Goal: Task Accomplishment & Management: Manage account settings

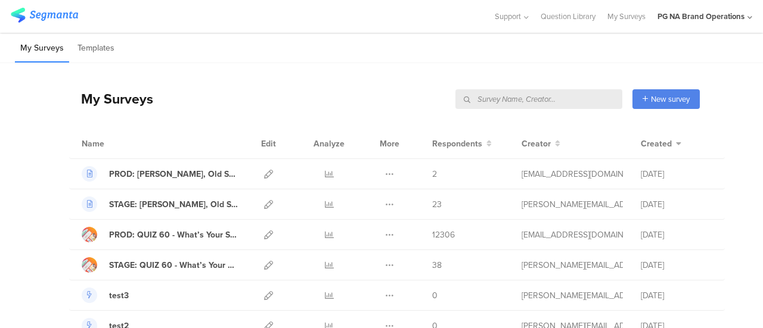
click at [598, 96] on input "text" at bounding box center [538, 99] width 167 height 20
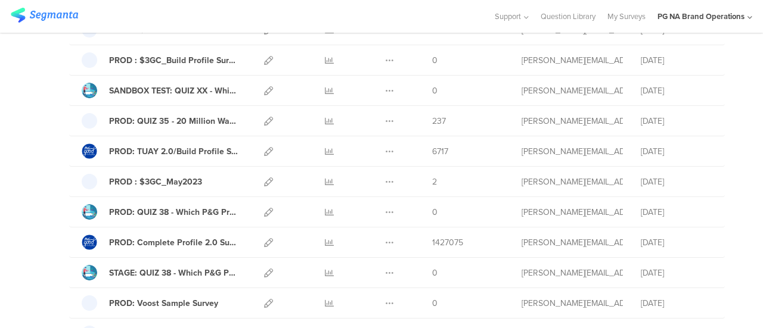
scroll to position [1465, 0]
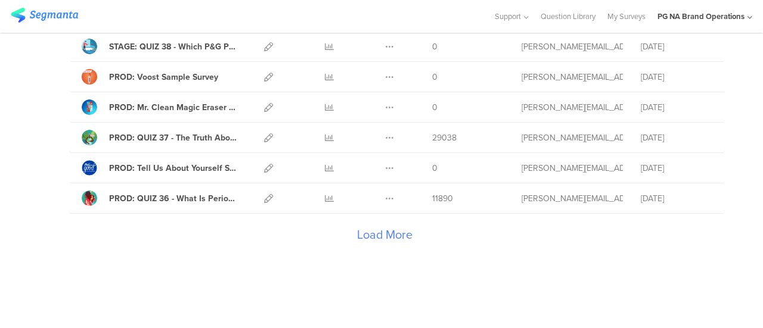
click at [397, 223] on div "Load More" at bounding box center [384, 238] width 630 height 48
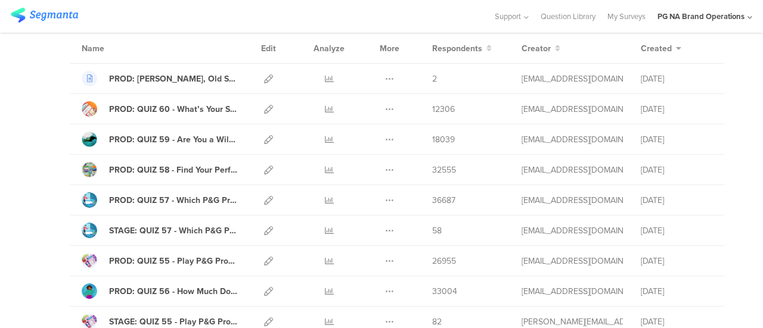
scroll to position [0, 0]
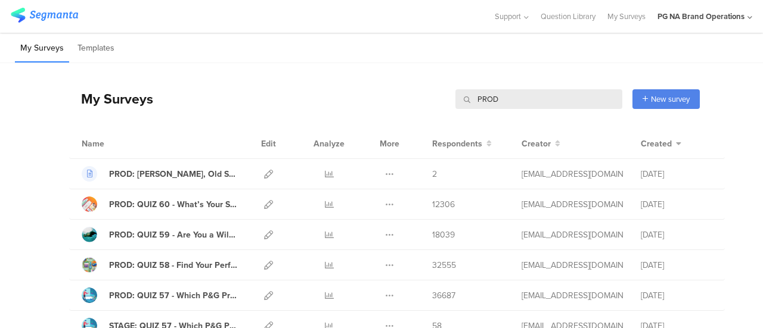
click at [555, 104] on input "PROD" at bounding box center [538, 99] width 167 height 20
type input "PROD:"
click at [264, 174] on icon at bounding box center [268, 174] width 9 height 9
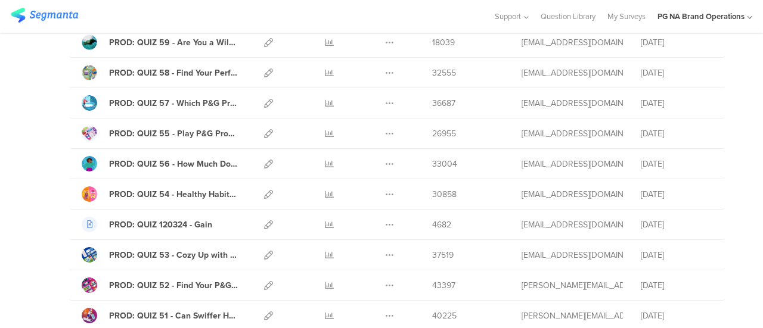
scroll to position [195, 0]
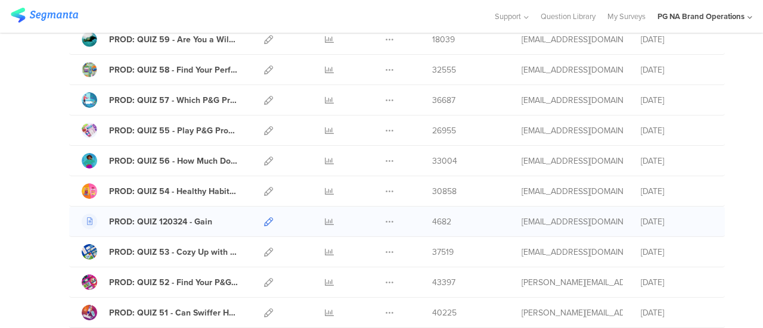
click at [264, 217] on icon at bounding box center [268, 221] width 9 height 9
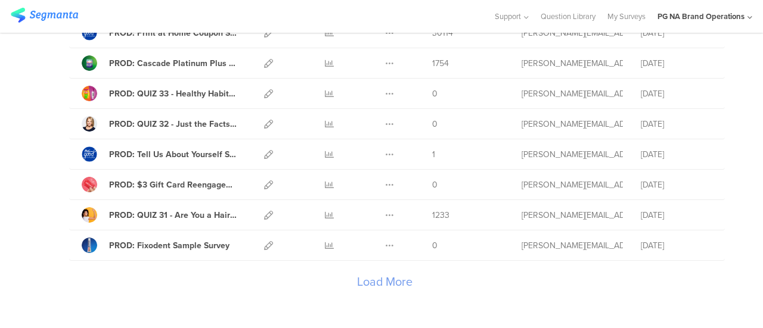
scroll to position [1418, 0]
click at [378, 265] on div "Load More" at bounding box center [384, 284] width 630 height 48
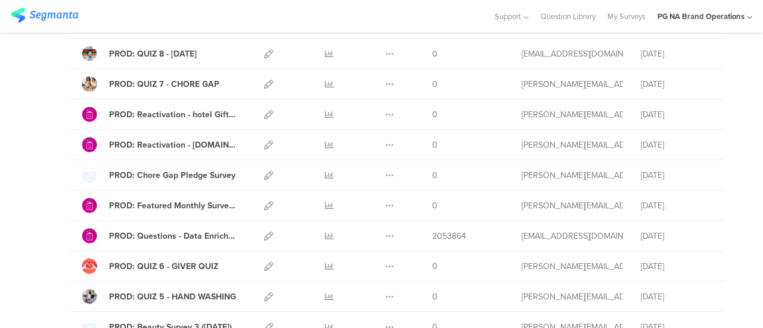
scroll to position [2450, 0]
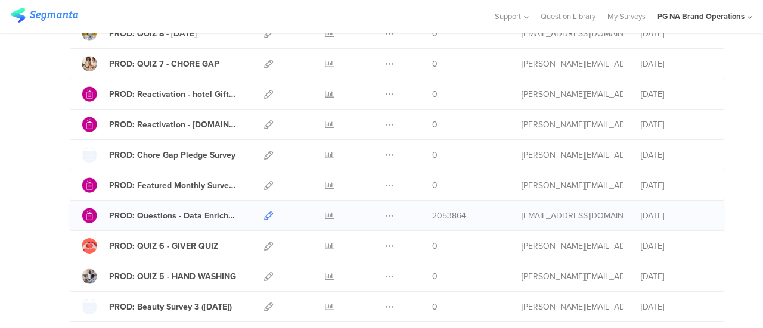
click at [264, 212] on icon at bounding box center [268, 216] width 9 height 9
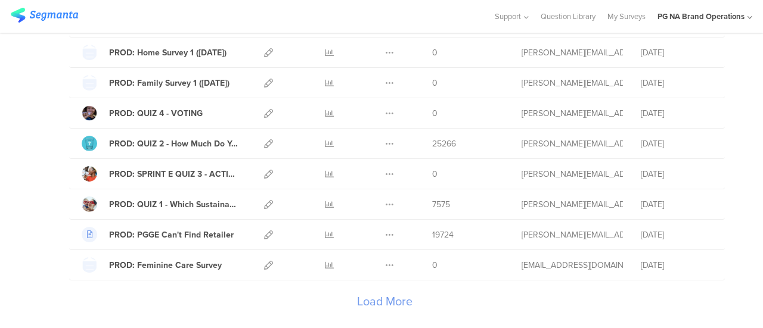
scroll to position [2921, 0]
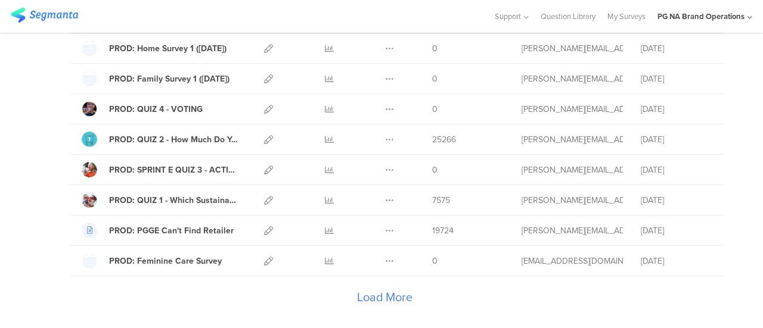
click at [390, 276] on div "Load More" at bounding box center [384, 300] width 630 height 48
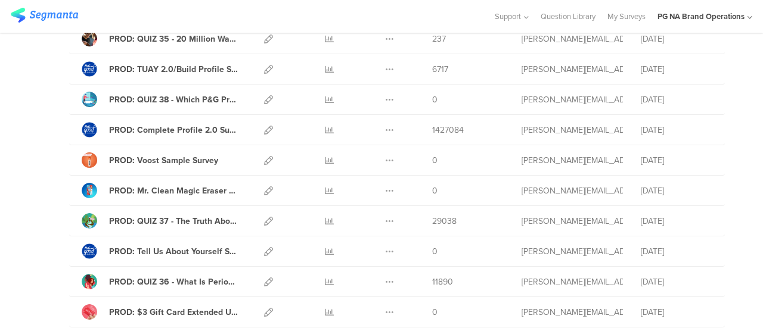
scroll to position [1015, 0]
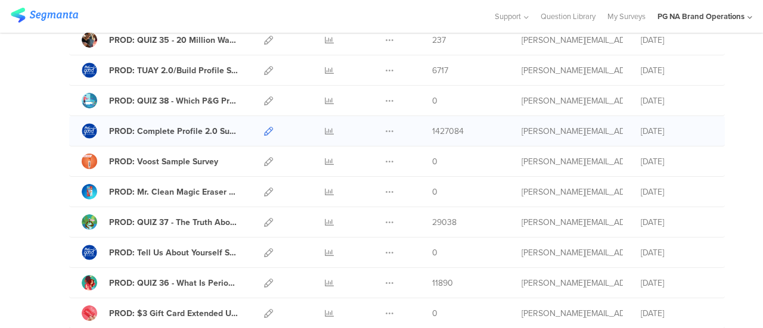
click at [264, 127] on icon at bounding box center [268, 131] width 9 height 9
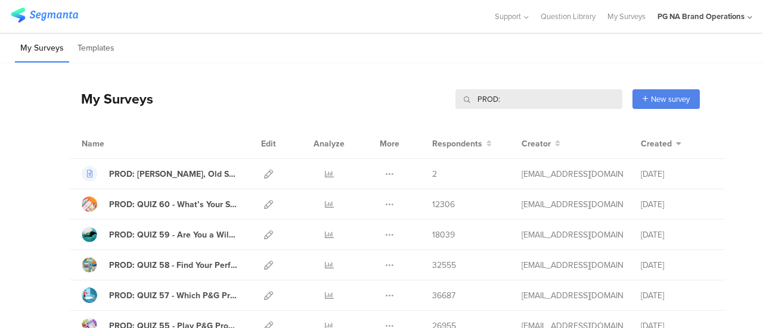
scroll to position [1170, 0]
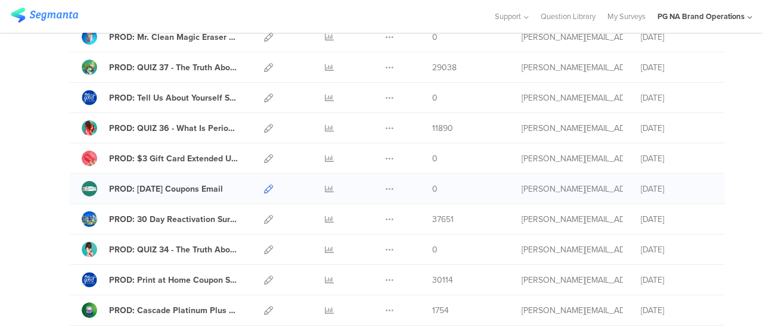
click at [264, 185] on icon at bounding box center [268, 189] width 9 height 9
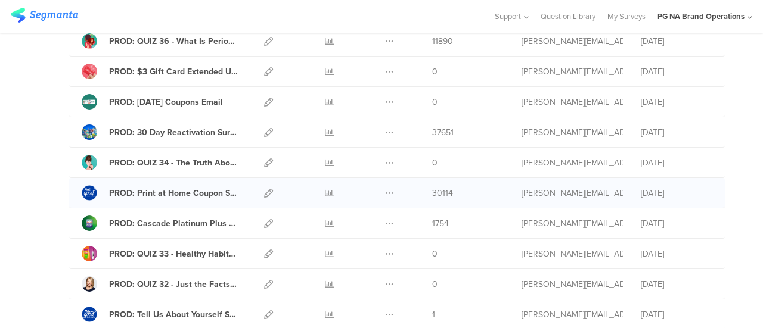
scroll to position [1258, 0]
click at [264, 188] on icon at bounding box center [268, 192] width 9 height 9
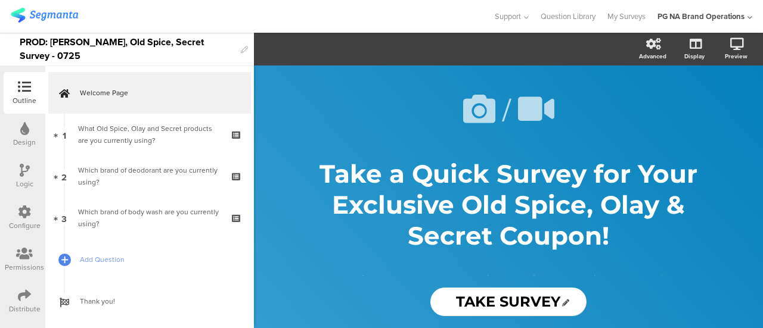
click at [21, 294] on icon at bounding box center [24, 295] width 13 height 13
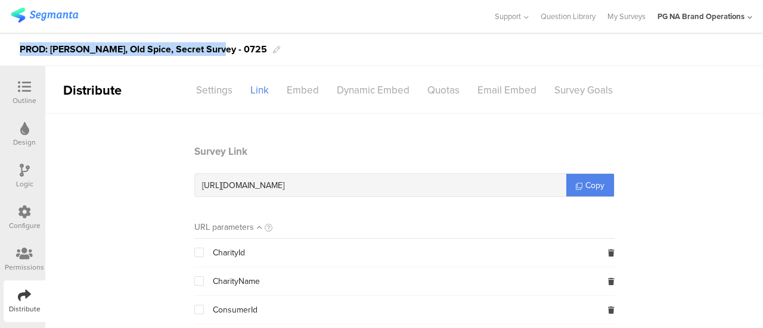
drag, startPoint x: 21, startPoint y: 48, endPoint x: 209, endPoint y: 38, distance: 187.4
click at [209, 38] on div "PROD: Olay, Old Spice, Secret Survey - 0725" at bounding box center [381, 49] width 763 height 33
copy div "PROD: Olay, Old Spice, Secret Survey - 0725"
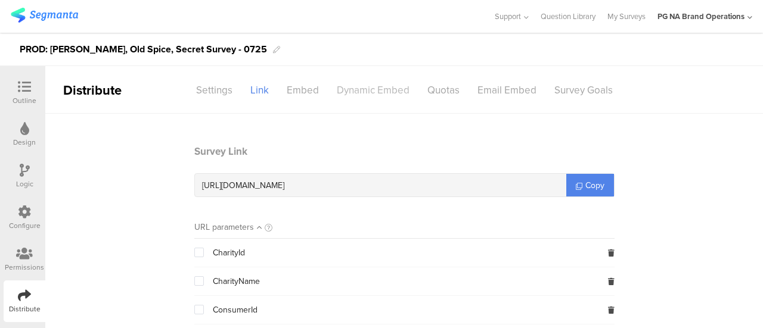
click at [358, 90] on div "Dynamic Embed" at bounding box center [373, 90] width 91 height 21
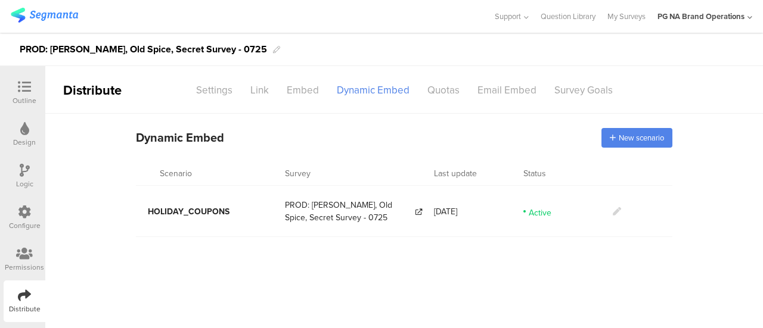
click at [616, 209] on icon at bounding box center [617, 211] width 8 height 8
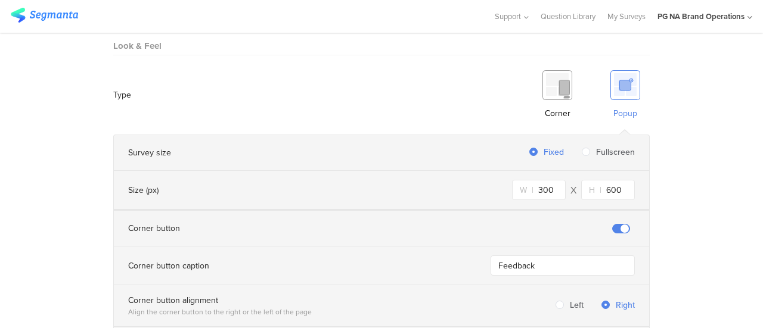
scroll to position [719, 0]
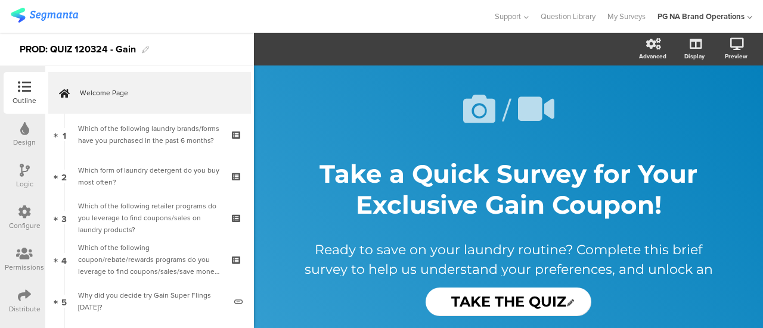
click at [21, 306] on div "Distribute" at bounding box center [25, 309] width 32 height 11
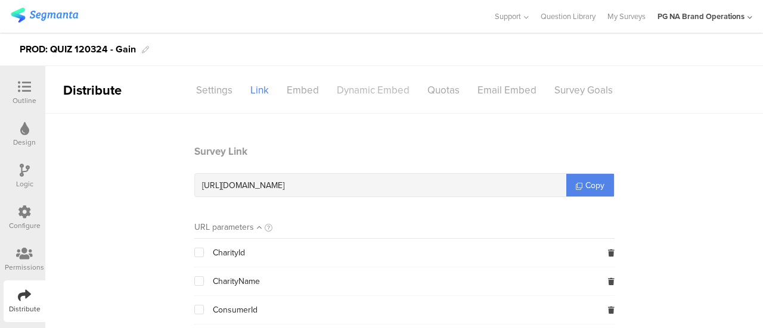
click at [365, 92] on div "Dynamic Embed" at bounding box center [373, 90] width 91 height 21
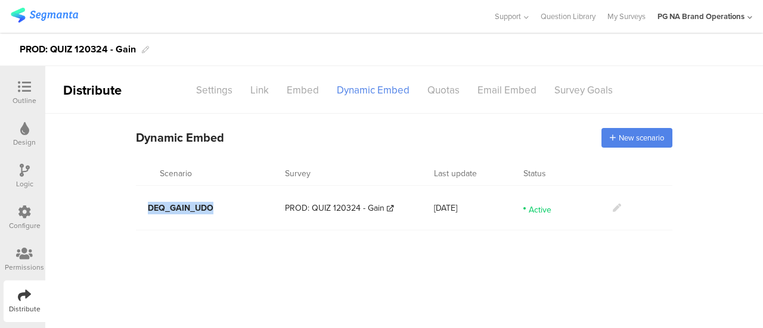
drag, startPoint x: 218, startPoint y: 207, endPoint x: 149, endPoint y: 217, distance: 69.9
click at [149, 217] on div "DEQ_GAIN_UDO" at bounding box center [210, 208] width 149 height 39
copy span "DEQ_GAIN_UDO"
click at [419, 259] on main "Dynamic Embed Code Dynamic Embed New scenario Scenario Survey Last update Statu…" at bounding box center [403, 221] width 717 height 215
click at [607, 210] on div "Active" at bounding box center [567, 209] width 89 height 36
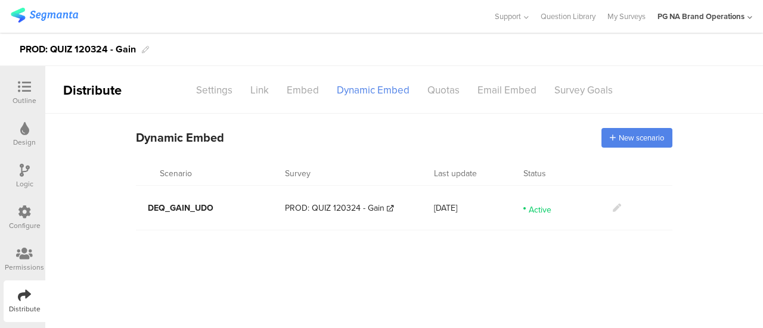
click at [607, 210] on div "Active" at bounding box center [567, 209] width 89 height 36
click at [614, 207] on icon at bounding box center [617, 208] width 8 height 8
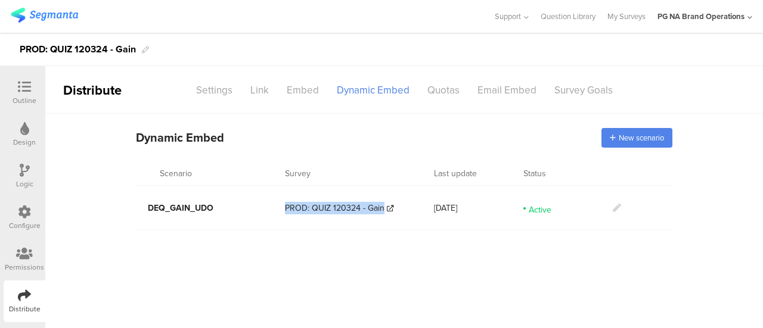
drag, startPoint x: 284, startPoint y: 211, endPoint x: 381, endPoint y: 215, distance: 97.8
click at [381, 215] on div "DEQ_GAIN_UDO PROD: QUIZ 120324 - Gain Dec 03, 2024 Active" at bounding box center [404, 208] width 536 height 45
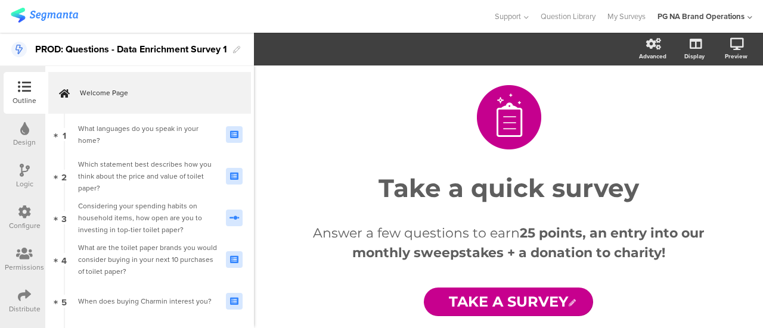
click at [28, 306] on div "Distribute" at bounding box center [25, 309] width 32 height 11
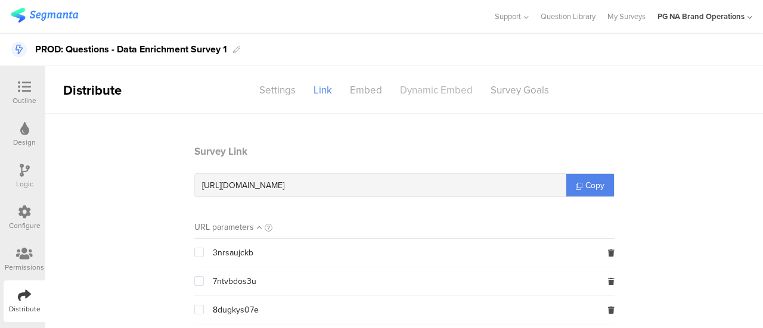
click at [419, 89] on div "Dynamic Embed" at bounding box center [436, 90] width 91 height 21
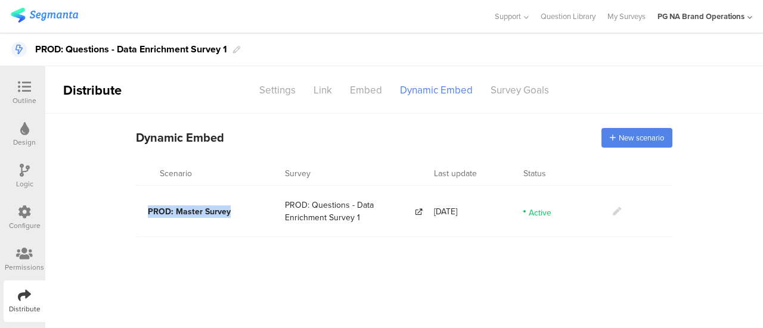
drag, startPoint x: 231, startPoint y: 215, endPoint x: 144, endPoint y: 217, distance: 87.6
click at [144, 217] on div "PROD: Master Survey" at bounding box center [210, 211] width 149 height 39
copy span "PROD: Master Survey"
click at [677, 265] on main "Dynamic Embed Code Dynamic Embed New scenario Scenario Survey Last update Statu…" at bounding box center [403, 221] width 717 height 215
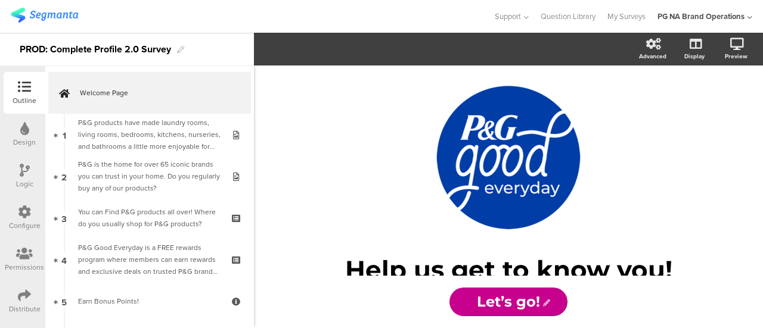
click at [20, 307] on div "Distribute" at bounding box center [25, 309] width 32 height 11
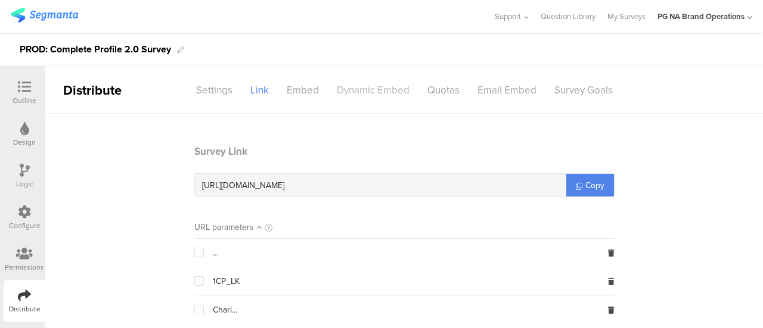
click at [378, 86] on div "Dynamic Embed" at bounding box center [373, 90] width 91 height 21
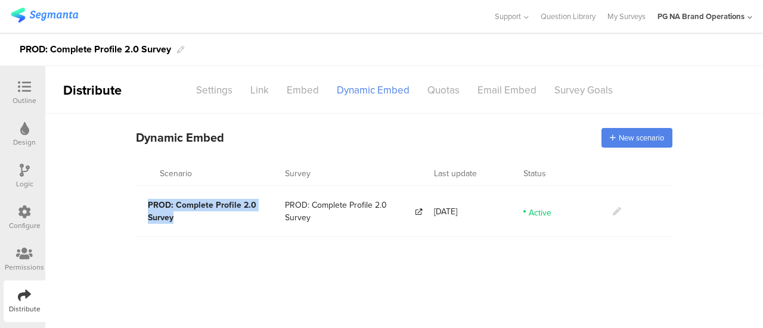
drag, startPoint x: 185, startPoint y: 219, endPoint x: 148, endPoint y: 208, distance: 38.5
click at [148, 208] on section "PROD: Complete Profile 2.0 Survey" at bounding box center [216, 211] width 137 height 25
copy span "PROD: Complete Profile 2.0 Survey"
click at [616, 210] on icon at bounding box center [617, 211] width 8 height 8
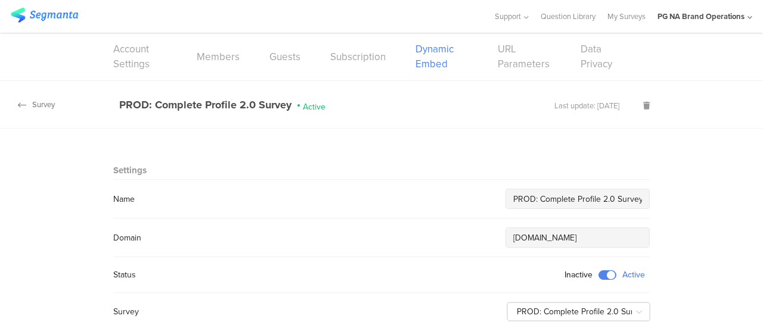
click at [21, 105] on icon at bounding box center [22, 105] width 8 height 10
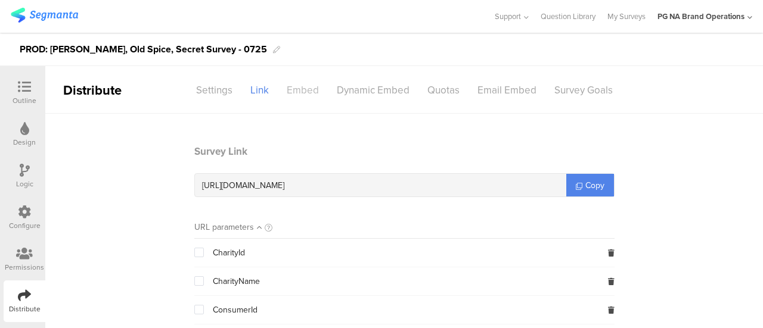
click at [310, 91] on div "Embed" at bounding box center [303, 90] width 50 height 21
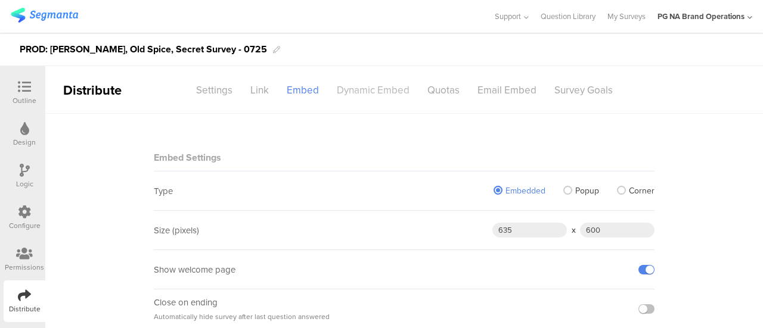
click at [358, 88] on div "Dynamic Embed" at bounding box center [373, 90] width 91 height 21
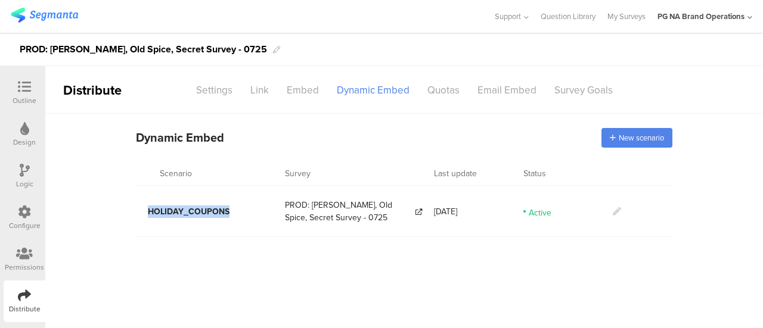
drag, startPoint x: 147, startPoint y: 212, endPoint x: 240, endPoint y: 216, distance: 93.7
click at [240, 216] on div "HOLIDAY_COUPONS" at bounding box center [210, 211] width 149 height 39
copy span "HOLIDAY_COUPONS"
click at [644, 139] on span "New scenario" at bounding box center [640, 137] width 45 height 11
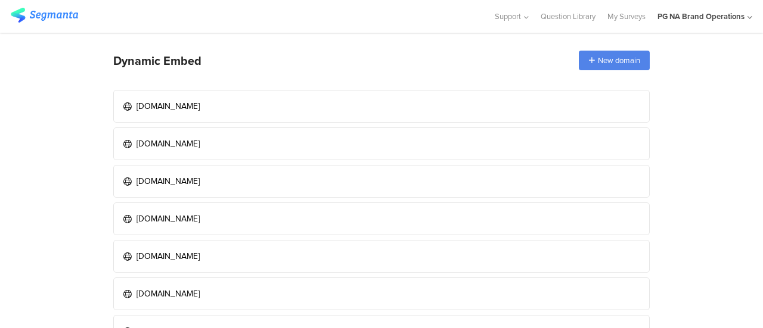
scroll to position [70, 0]
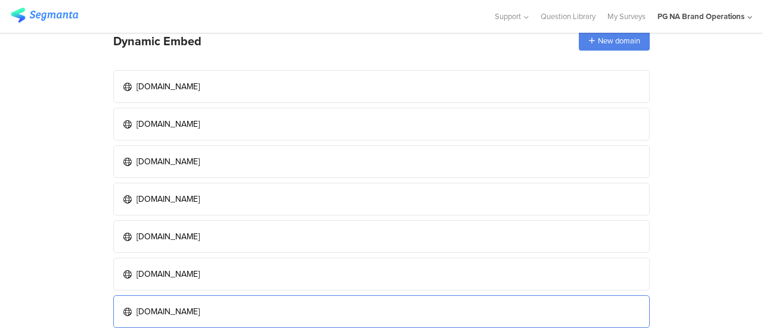
click at [236, 308] on link "[DOMAIN_NAME]" at bounding box center [381, 312] width 536 height 33
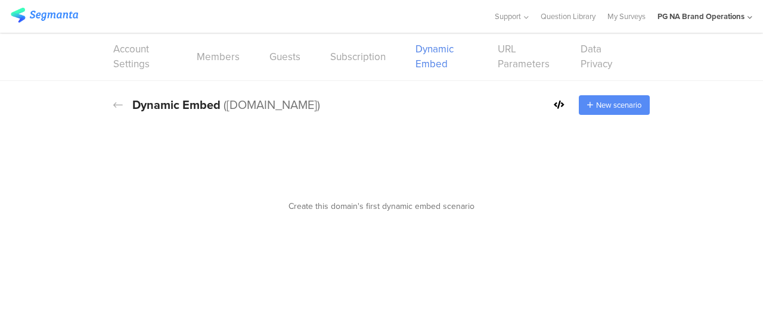
click at [606, 108] on span "New scenario" at bounding box center [618, 105] width 45 height 11
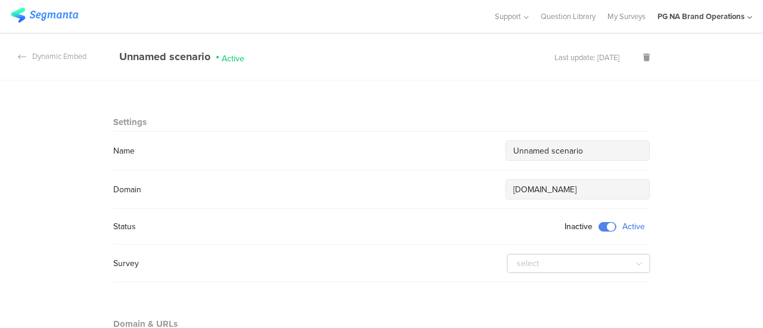
click at [564, 153] on input "Unnamed scenario" at bounding box center [577, 151] width 129 height 13
paste input "HOLIDAY_COUPONS"
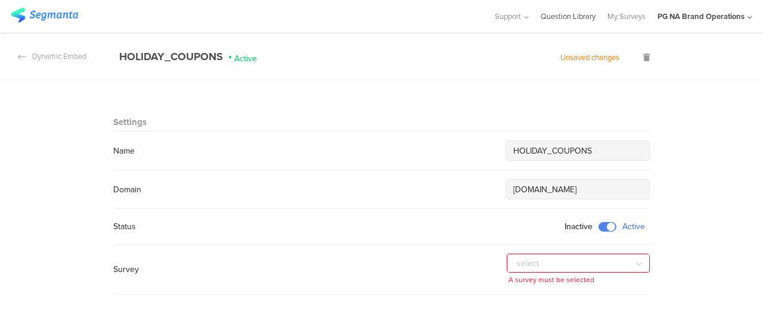
type input "HOLIDAY_COUPONS"
click at [554, 263] on input "text" at bounding box center [578, 263] width 143 height 19
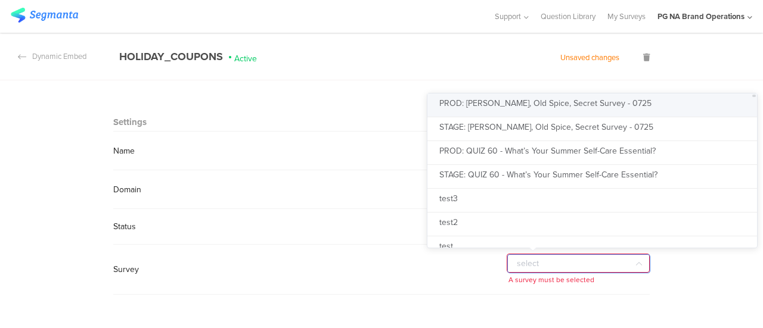
click at [536, 102] on span "PROD: Olay, Old Spice, Secret Survey - 0725" at bounding box center [545, 103] width 212 height 13
type input "PROD: Olay, Old Spice, Secret Survey - 0725"
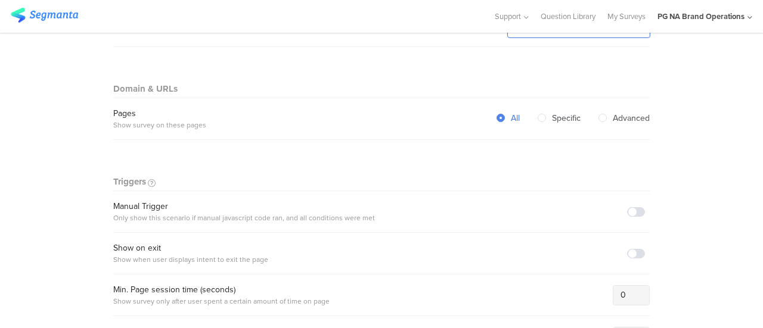
scroll to position [236, 0]
click at [627, 207] on span at bounding box center [636, 212] width 18 height 10
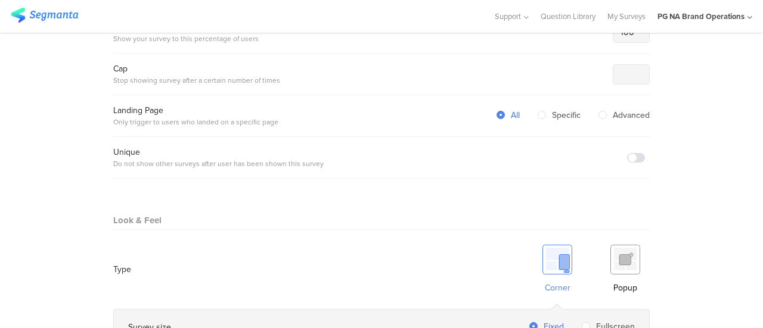
scroll to position [540, 0]
click at [629, 244] on img at bounding box center [625, 259] width 30 height 30
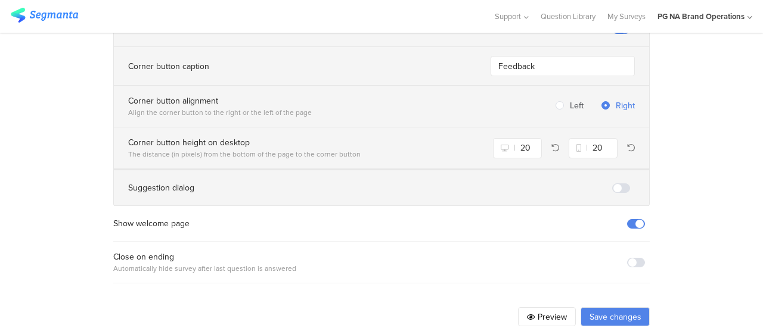
scroll to position [924, 0]
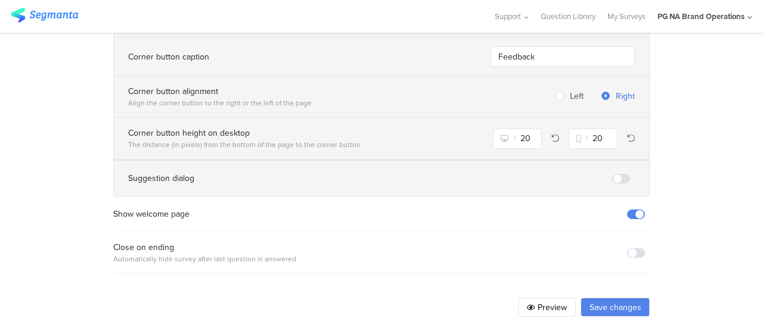
click at [610, 298] on button "Save changes" at bounding box center [614, 307] width 69 height 19
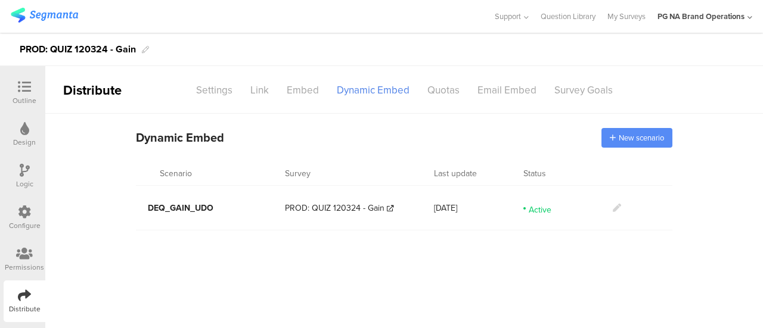
click at [632, 138] on span "New scenario" at bounding box center [640, 137] width 45 height 11
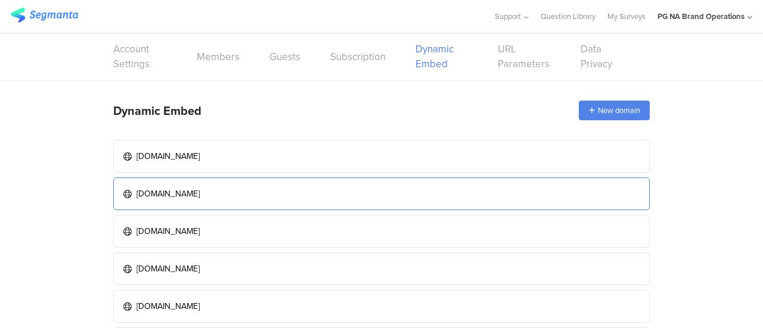
scroll to position [70, 0]
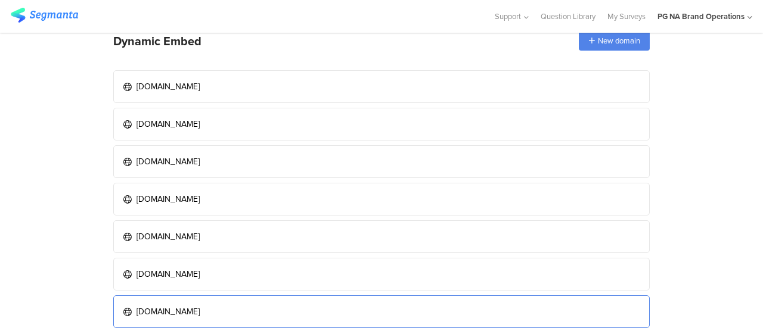
click at [194, 306] on div "[DOMAIN_NAME]" at bounding box center [167, 312] width 63 height 13
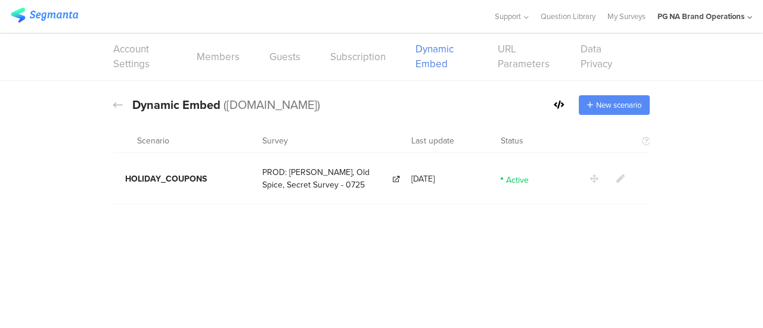
click at [621, 106] on span "New scenario" at bounding box center [618, 105] width 45 height 11
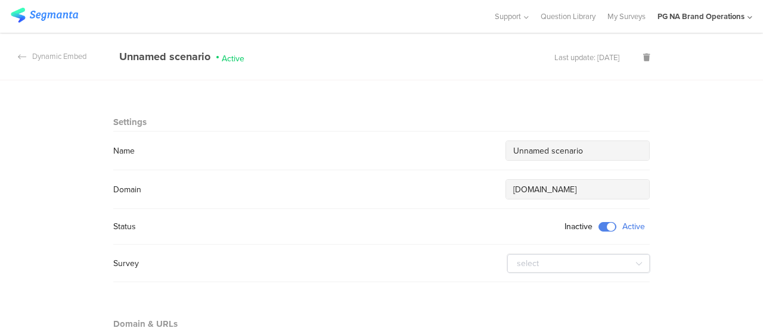
click at [520, 153] on input "Unnamed scenario" at bounding box center [577, 151] width 129 height 13
paste input "DEQ_GAIN_UDO"
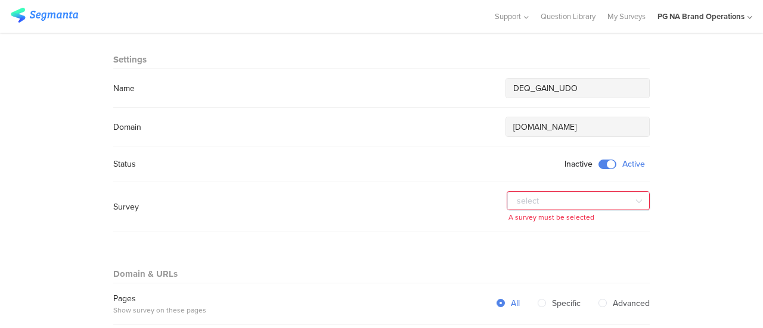
scroll to position [63, 0]
type input "DEQ_GAIN_UDO"
click at [614, 201] on input "text" at bounding box center [578, 200] width 143 height 19
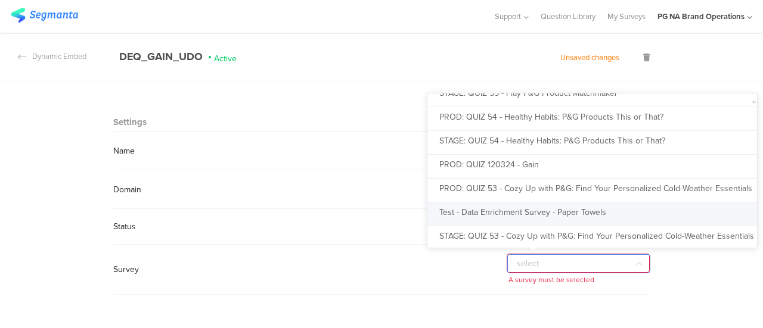
scroll to position [439, 0]
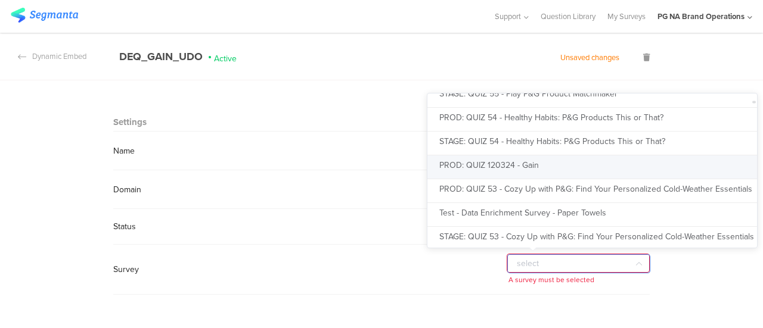
click at [505, 167] on span "PROD: QUIZ 120324 - Gain" at bounding box center [489, 165] width 100 height 13
type input "PROD: QUIZ 120324 - Gain"
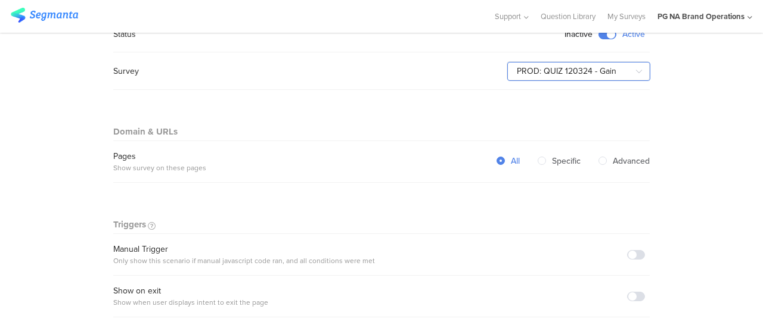
scroll to position [195, 0]
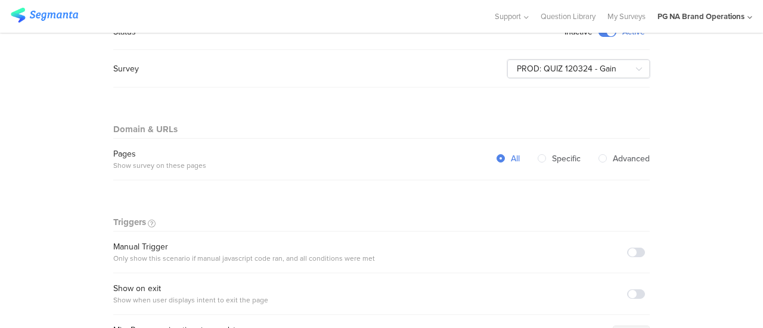
click at [636, 248] on span at bounding box center [636, 253] width 18 height 10
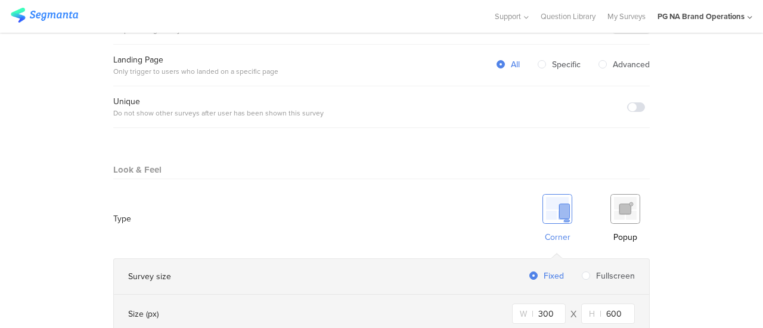
scroll to position [593, 0]
click at [620, 200] on img at bounding box center [625, 207] width 30 height 30
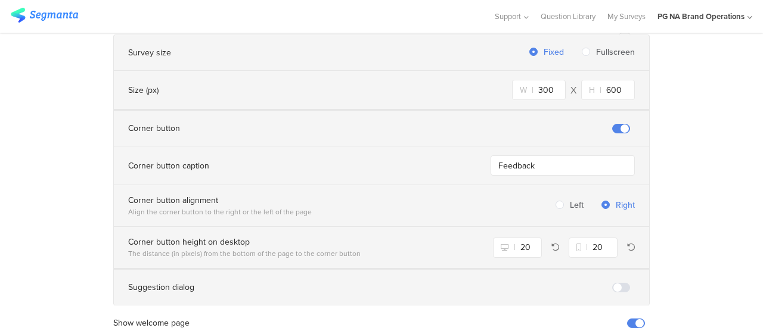
scroll to position [924, 0]
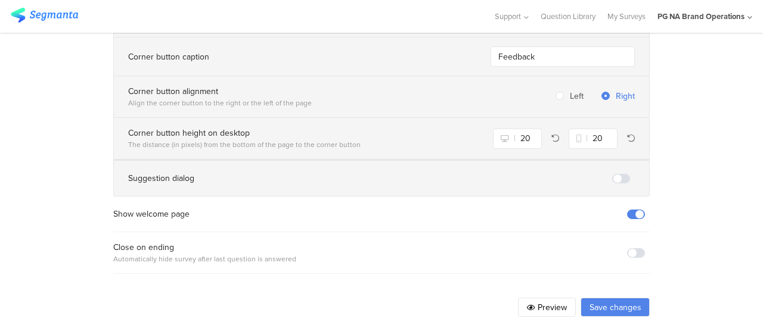
click at [618, 300] on button "Save changes" at bounding box center [614, 307] width 69 height 19
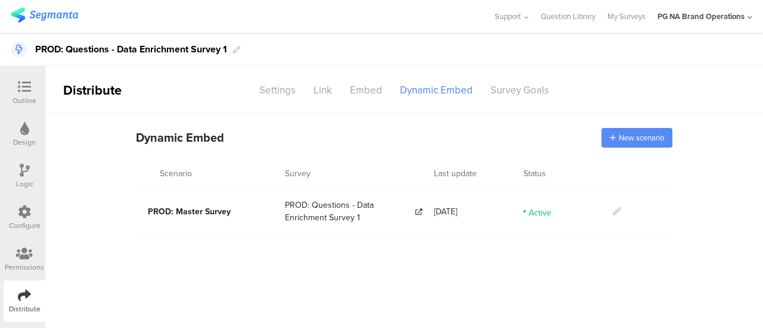
click at [651, 136] on span "New scenario" at bounding box center [640, 137] width 45 height 11
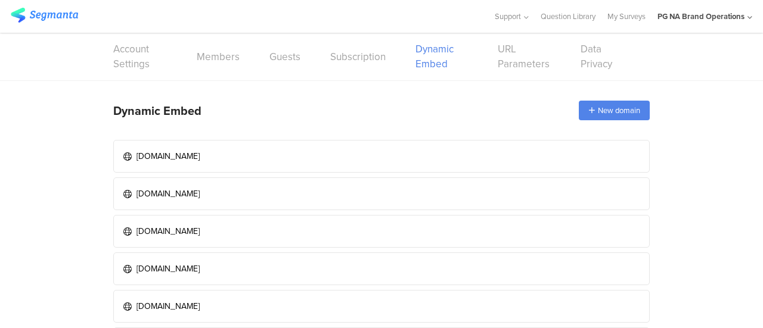
scroll to position [70, 0]
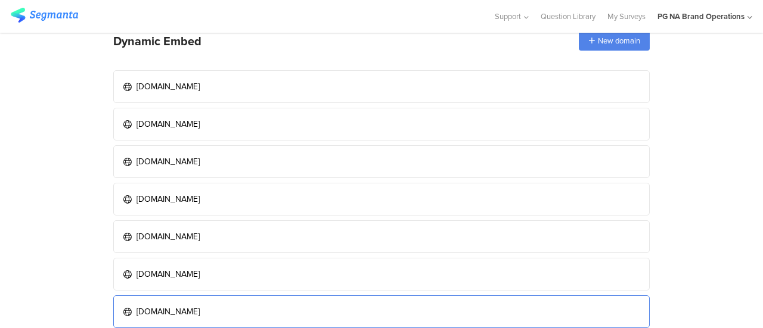
click at [267, 307] on link "[DOMAIN_NAME]" at bounding box center [381, 312] width 536 height 33
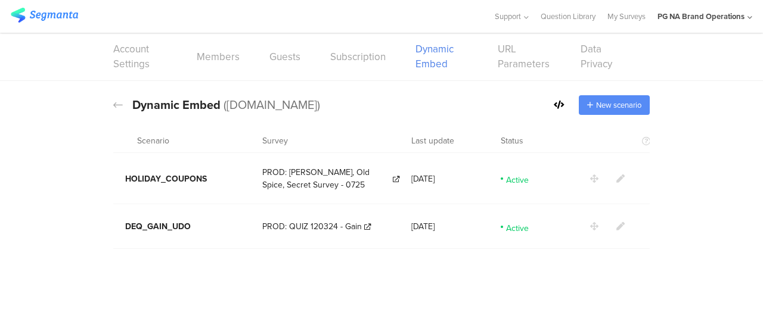
click at [611, 107] on span "New scenario" at bounding box center [618, 105] width 45 height 11
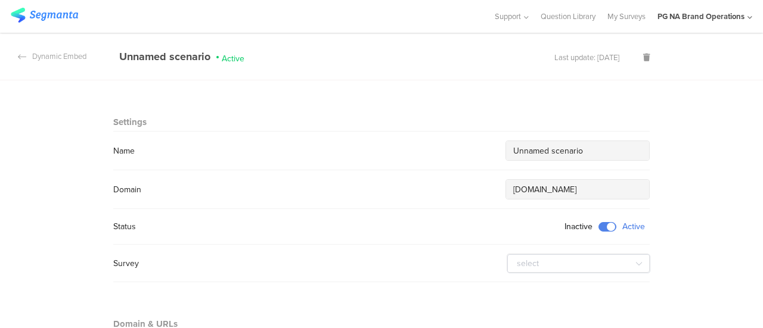
click at [595, 148] on input "Unnamed scenario" at bounding box center [577, 151] width 129 height 13
paste input "PROD: Master Survey"
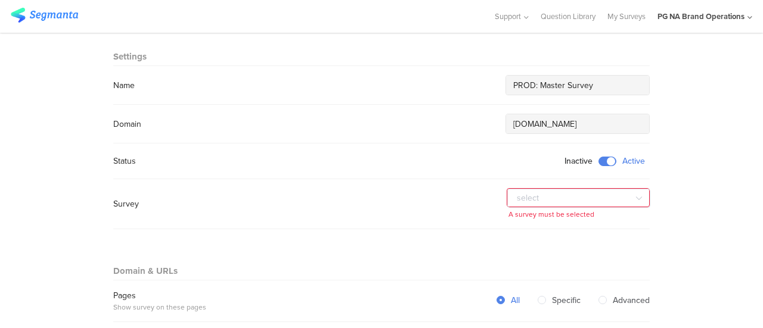
scroll to position [67, 0]
type input "PROD: Master Survey"
click at [596, 191] on input "text" at bounding box center [578, 197] width 143 height 19
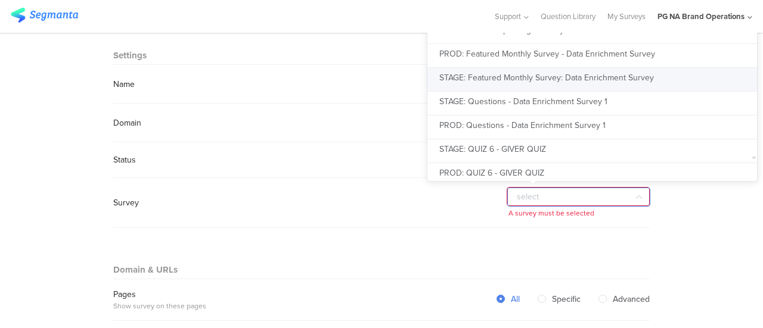
scroll to position [9112, 0]
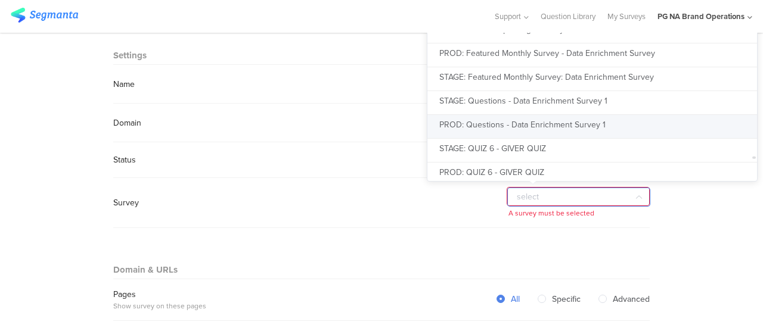
click at [570, 124] on span "PROD: Questions - Data Enrichment Survey 1" at bounding box center [522, 125] width 166 height 13
type input "PROD: Questions - Data Enrichment Survey 1"
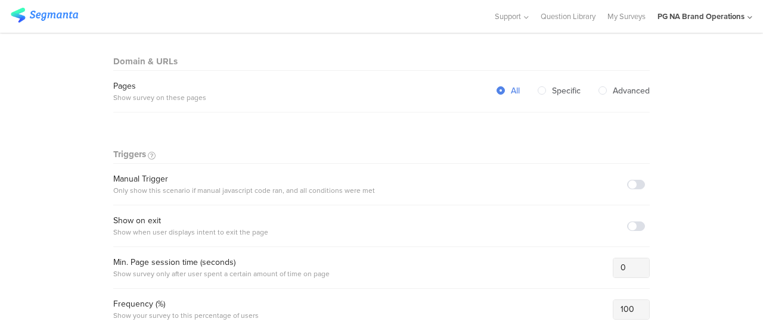
scroll to position [266, 0]
click at [633, 177] on span at bounding box center [636, 182] width 18 height 10
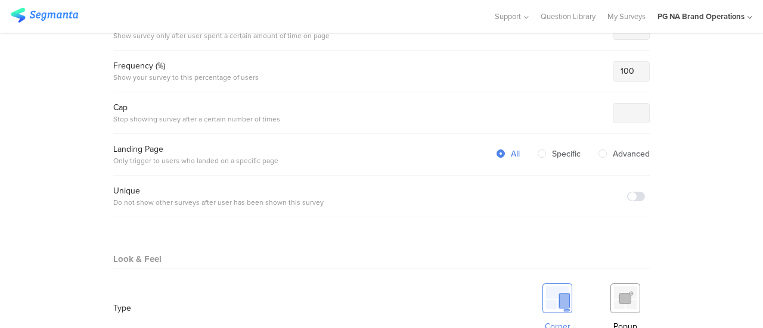
scroll to position [504, 0]
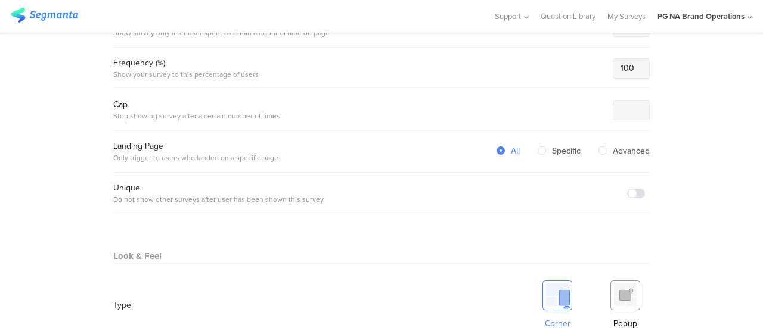
click at [635, 295] on img at bounding box center [625, 296] width 30 height 30
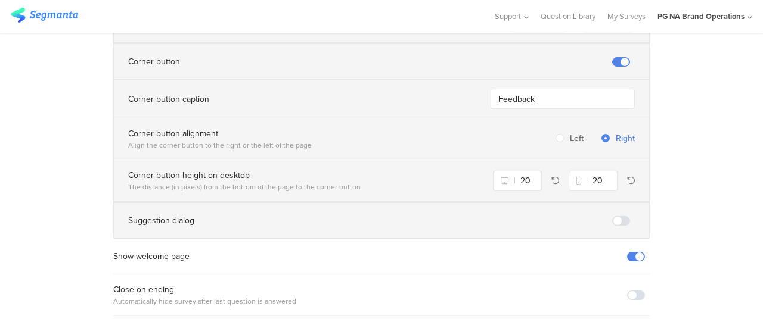
scroll to position [924, 0]
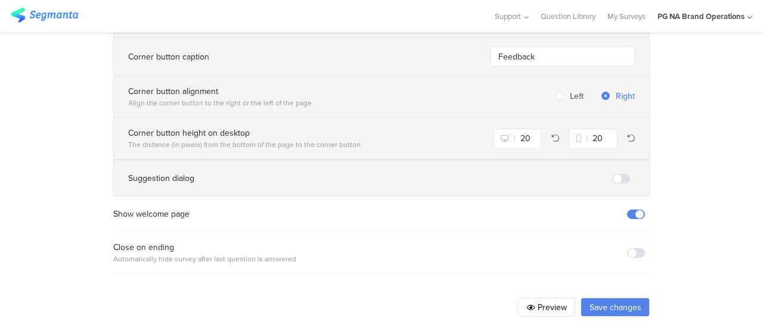
click at [604, 298] on button "Save changes" at bounding box center [614, 307] width 69 height 19
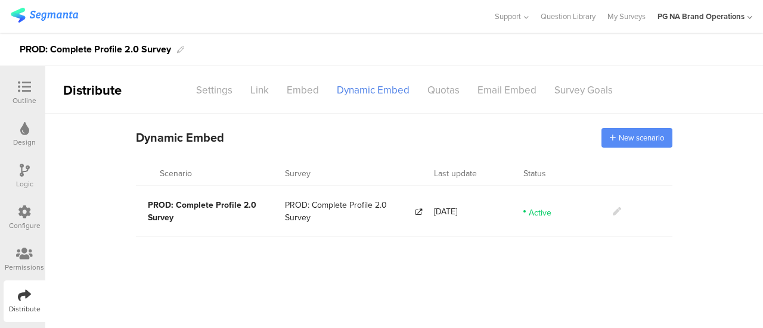
click at [628, 140] on span "New scenario" at bounding box center [640, 137] width 45 height 11
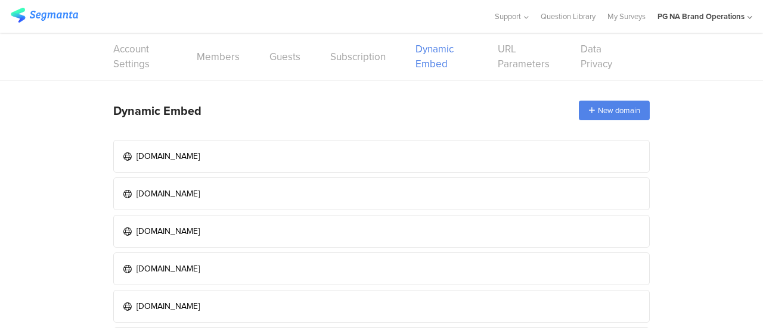
scroll to position [70, 0]
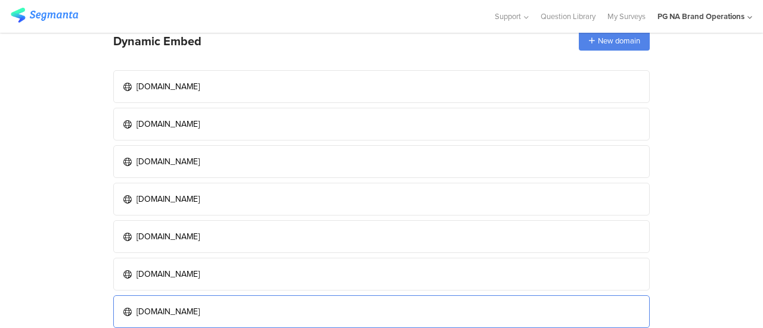
click at [318, 313] on link "[DOMAIN_NAME]" at bounding box center [381, 312] width 536 height 33
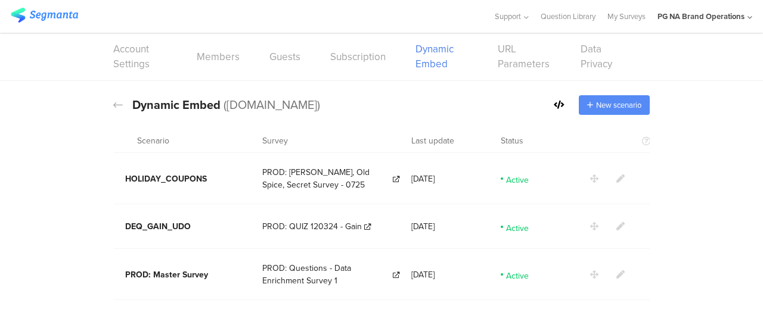
click at [613, 107] on span "New scenario" at bounding box center [618, 105] width 45 height 11
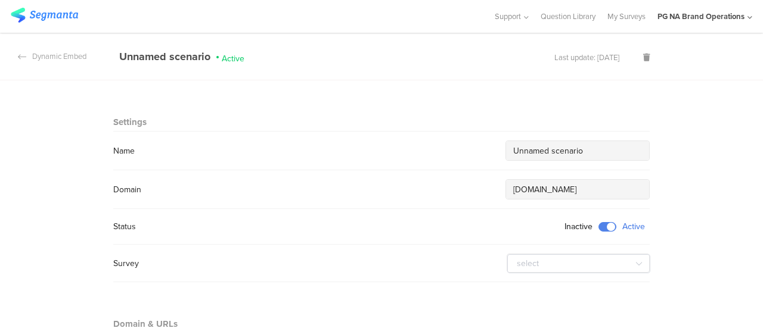
click at [600, 148] on input "Unnamed scenario" at bounding box center [577, 151] width 129 height 13
paste input "PROD: Complete Profile 2.0 Survey"
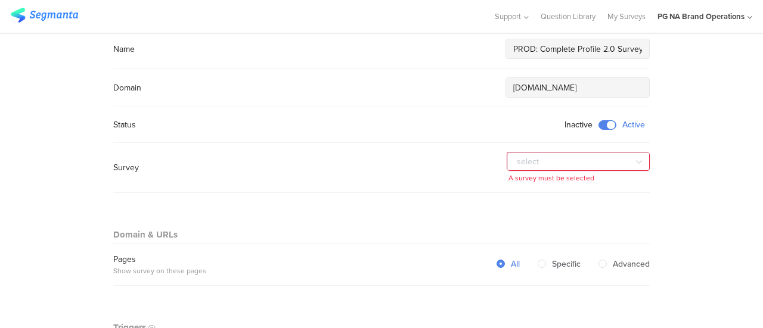
scroll to position [107, 0]
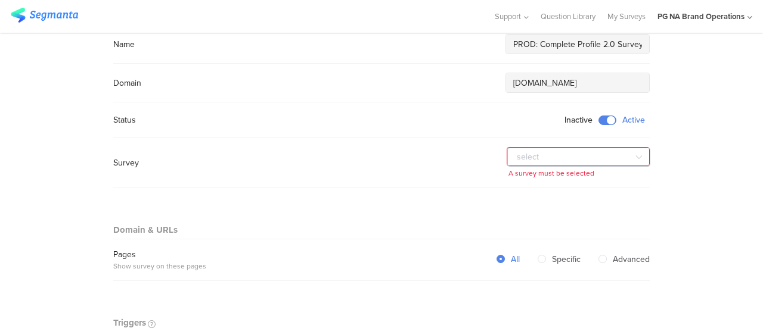
type input "PROD: Complete Profile 2.0 Survey"
click at [633, 155] on icon at bounding box center [638, 157] width 15 height 24
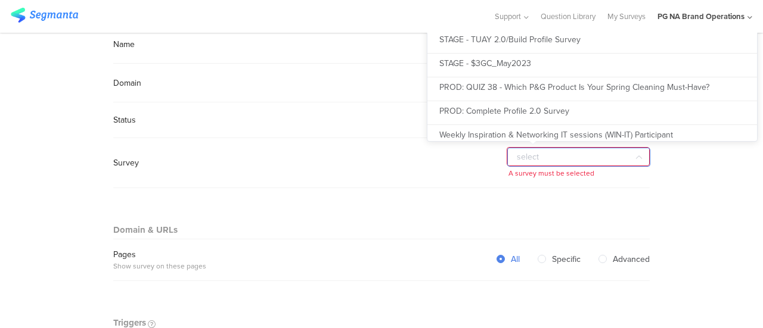
scroll to position [2477, 0]
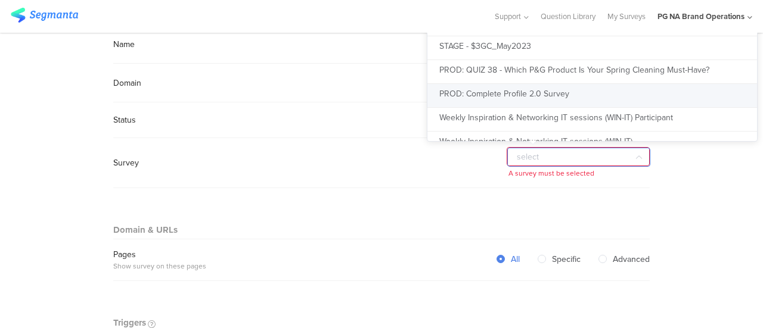
click at [536, 97] on span "PROD: Complete Profile 2.0 Survey" at bounding box center [504, 94] width 130 height 13
type input "PROD: Complete Profile 2.0 Survey"
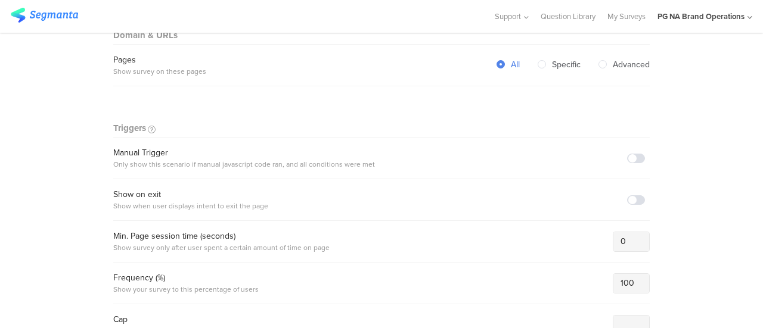
scroll to position [290, 0]
click at [629, 153] on span at bounding box center [636, 158] width 18 height 10
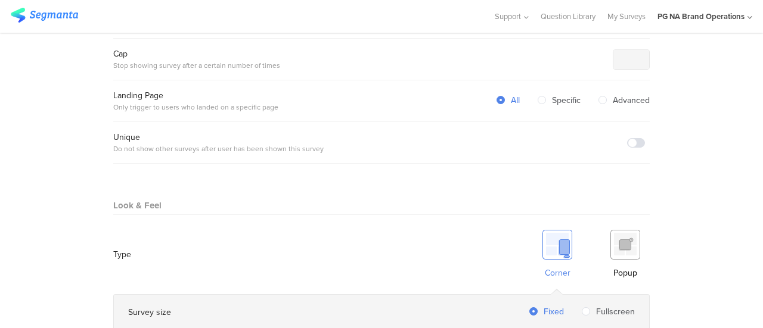
scroll to position [555, 0]
click at [622, 240] on img at bounding box center [625, 244] width 30 height 30
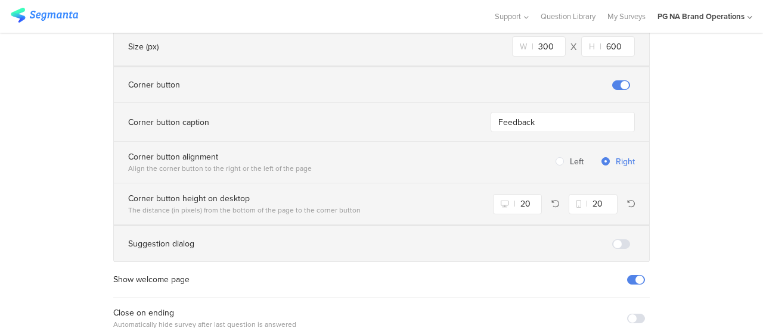
scroll to position [924, 0]
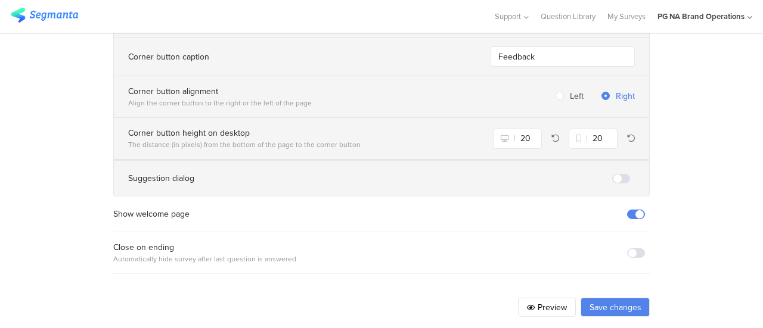
click at [611, 298] on button "Save changes" at bounding box center [614, 307] width 69 height 19
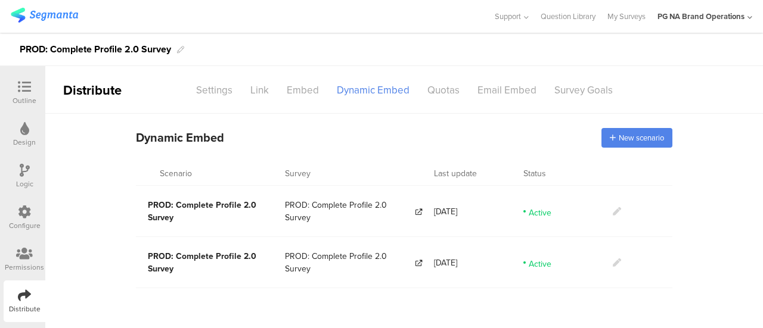
click at [616, 260] on icon at bounding box center [617, 263] width 8 height 8
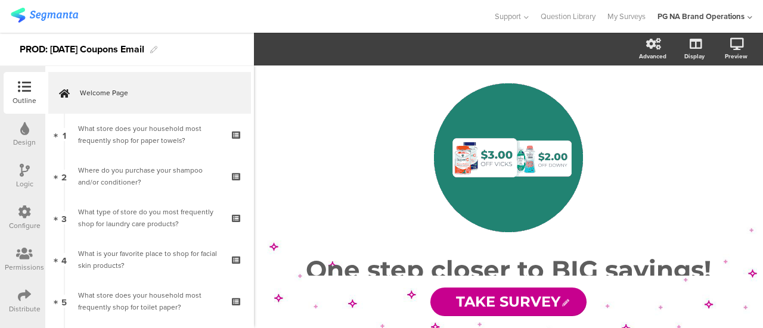
click at [20, 301] on icon at bounding box center [24, 295] width 13 height 13
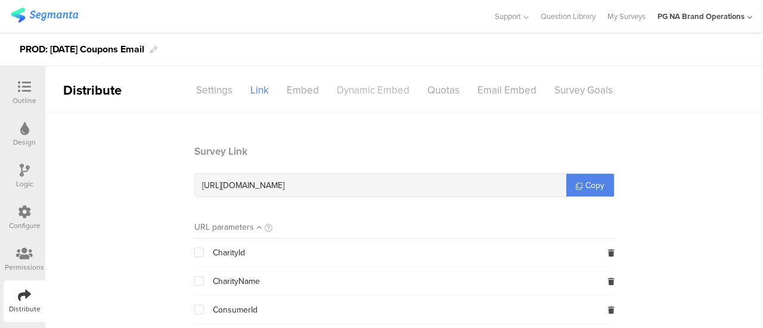
click at [369, 84] on div "Dynamic Embed" at bounding box center [373, 90] width 91 height 21
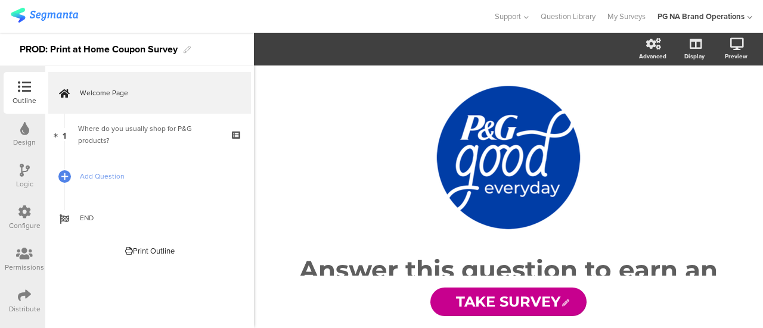
click at [21, 301] on icon at bounding box center [24, 295] width 13 height 13
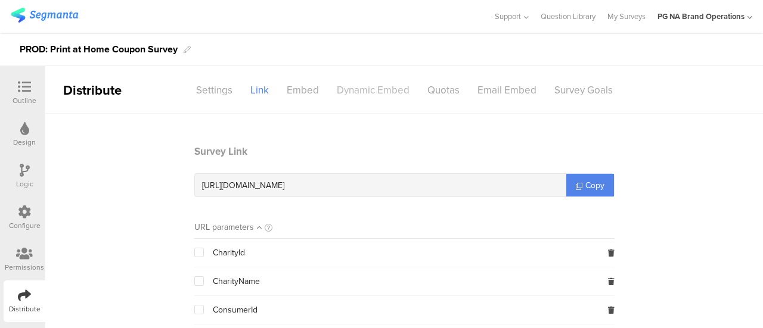
click at [359, 86] on div "Dynamic Embed" at bounding box center [373, 90] width 91 height 21
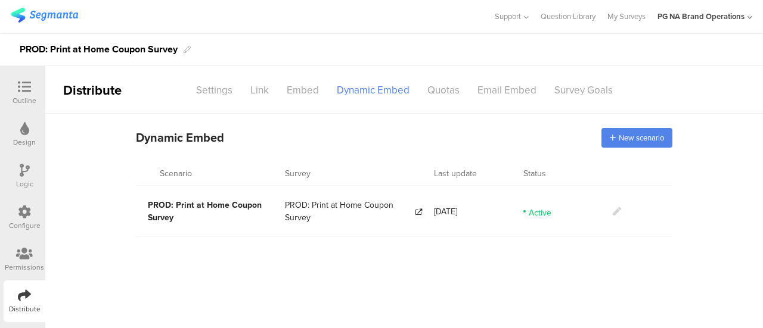
drag, startPoint x: 184, startPoint y: 217, endPoint x: 148, endPoint y: 205, distance: 37.7
click at [148, 205] on section "PROD: Print at Home Coupon Survey" at bounding box center [216, 211] width 137 height 25
copy span "PROD: Print at Home Coupon Survey"
click at [630, 135] on span "New scenario" at bounding box center [640, 137] width 45 height 11
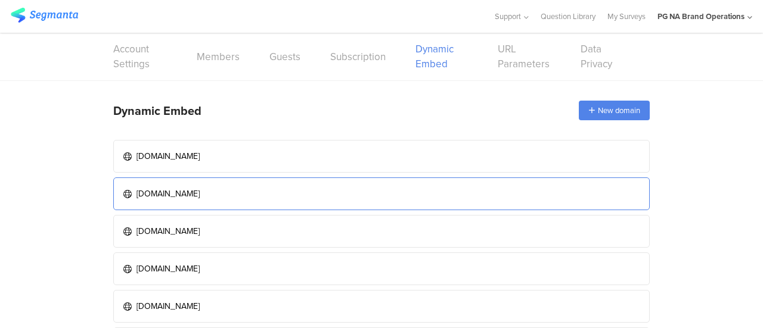
scroll to position [70, 0]
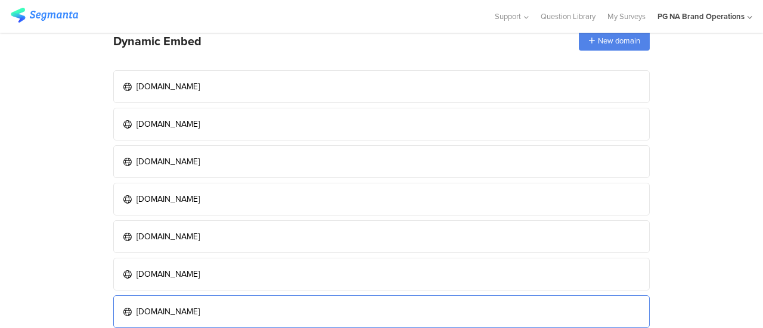
click at [235, 310] on link "www.pgbrandsaver.com" at bounding box center [381, 312] width 536 height 33
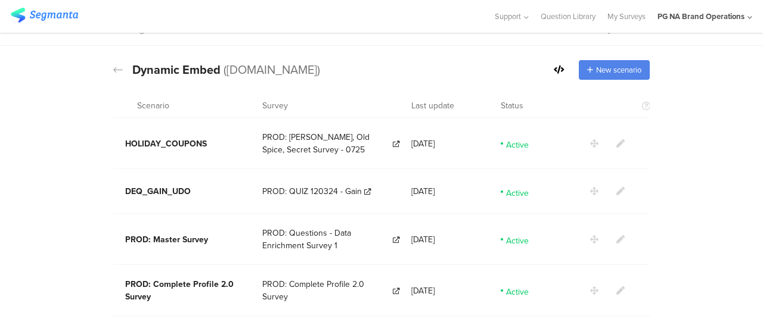
scroll to position [42, 0]
click at [621, 64] on span "New scenario" at bounding box center [618, 69] width 45 height 11
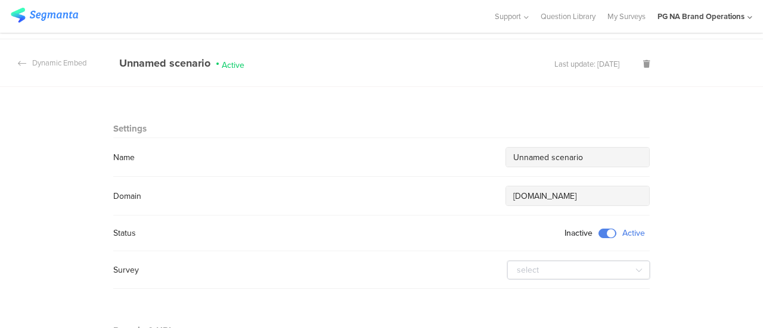
scroll to position [21, 0]
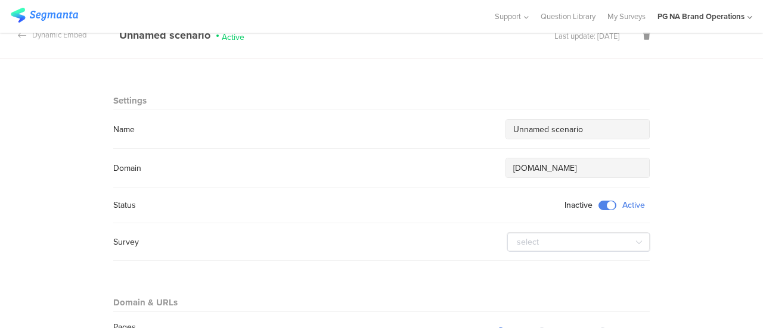
click at [604, 126] on input "Unnamed scenario" at bounding box center [577, 129] width 129 height 13
paste input "PROD: Print at Home Coupon Survey"
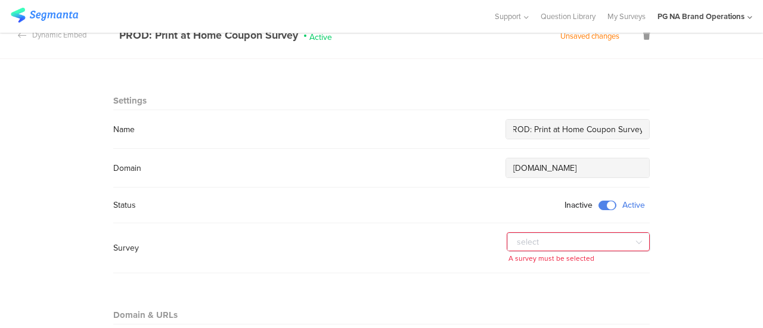
type input "PROD: Print at Home Coupon Survey"
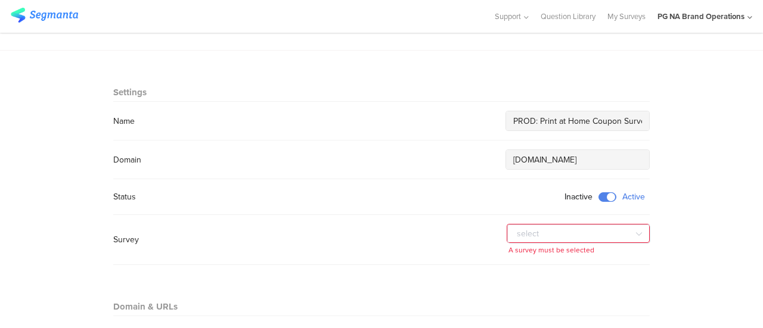
scroll to position [30, 0]
click at [623, 228] on input "text" at bounding box center [578, 234] width 143 height 19
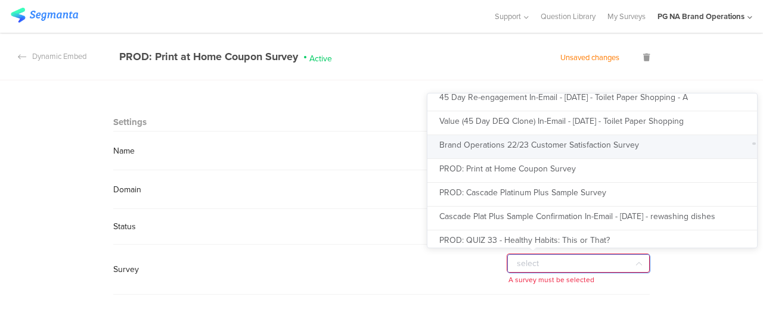
scroll to position [3391, 0]
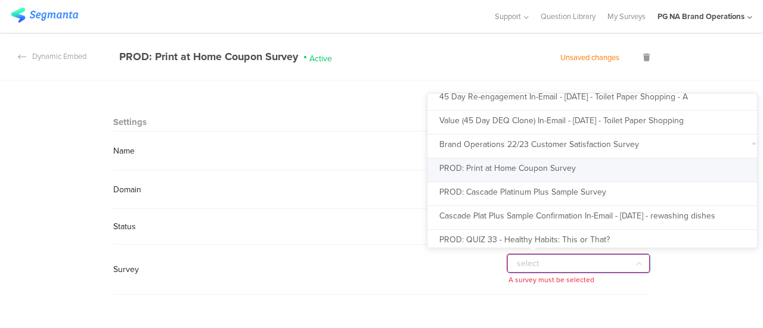
click at [552, 168] on span "PROD: Print at Home Coupon Survey" at bounding box center [507, 168] width 136 height 13
type input "PROD: Print at Home Coupon Survey"
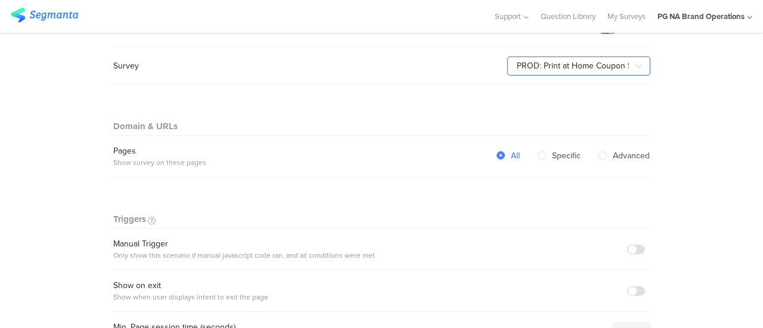
scroll to position [203, 0]
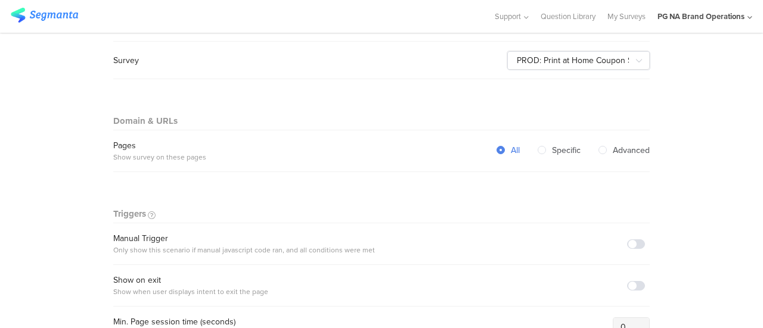
click at [632, 240] on span at bounding box center [636, 245] width 18 height 10
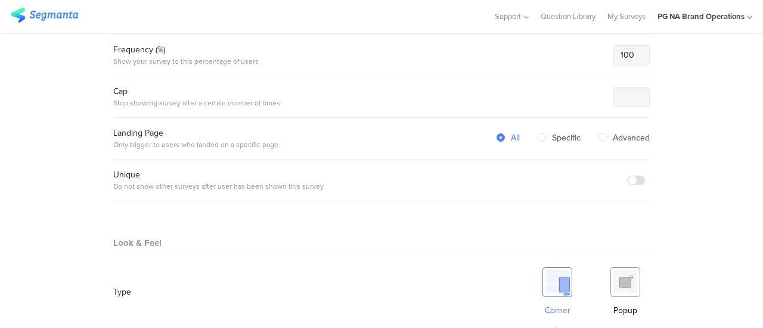
scroll to position [525, 0]
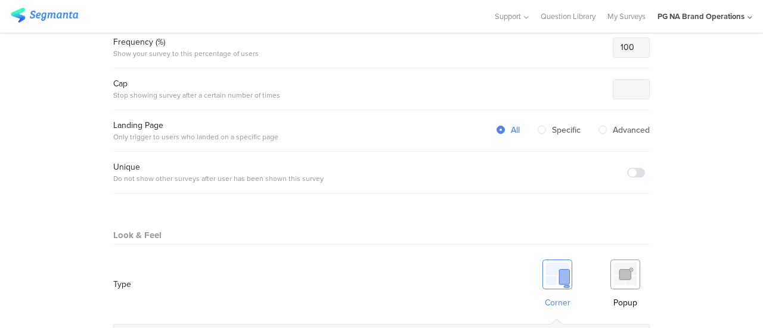
click at [627, 271] on img at bounding box center [625, 275] width 30 height 30
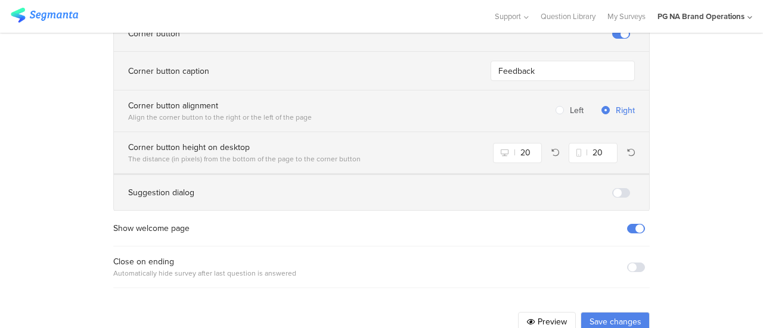
scroll to position [924, 0]
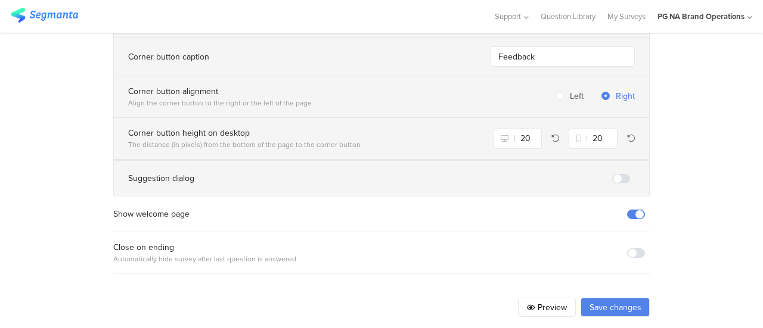
click at [616, 298] on button "Save changes" at bounding box center [614, 307] width 69 height 19
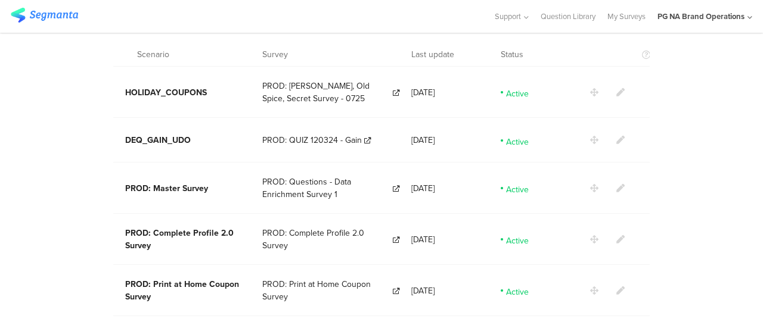
scroll to position [93, 0]
